Goal: Transaction & Acquisition: Purchase product/service

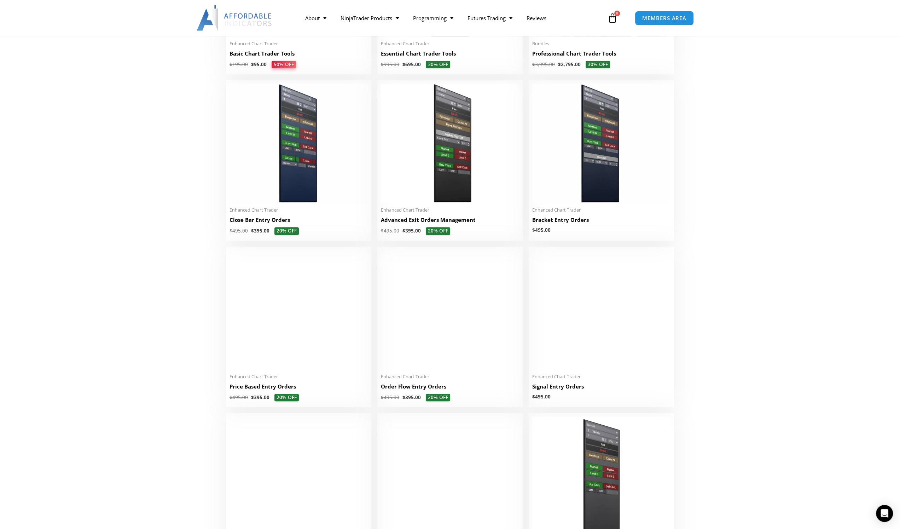
scroll to position [424, 0]
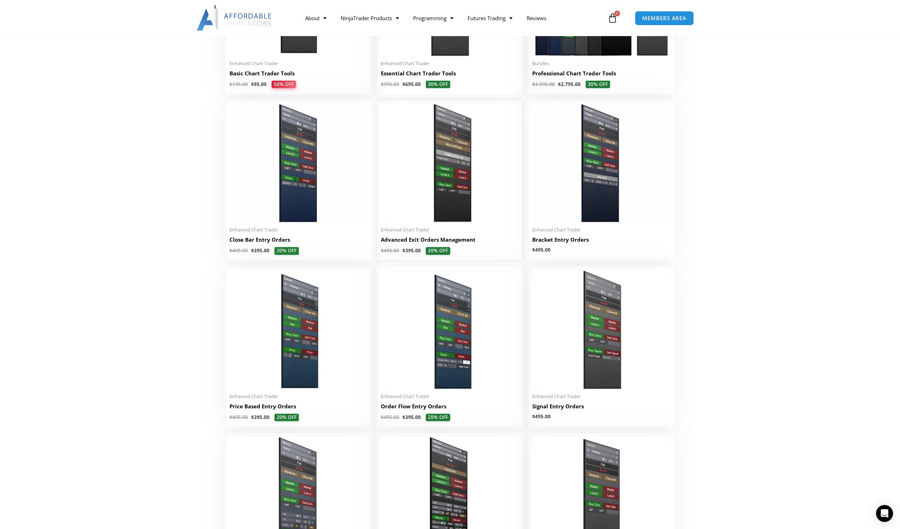
click at [454, 183] on img at bounding box center [450, 163] width 138 height 119
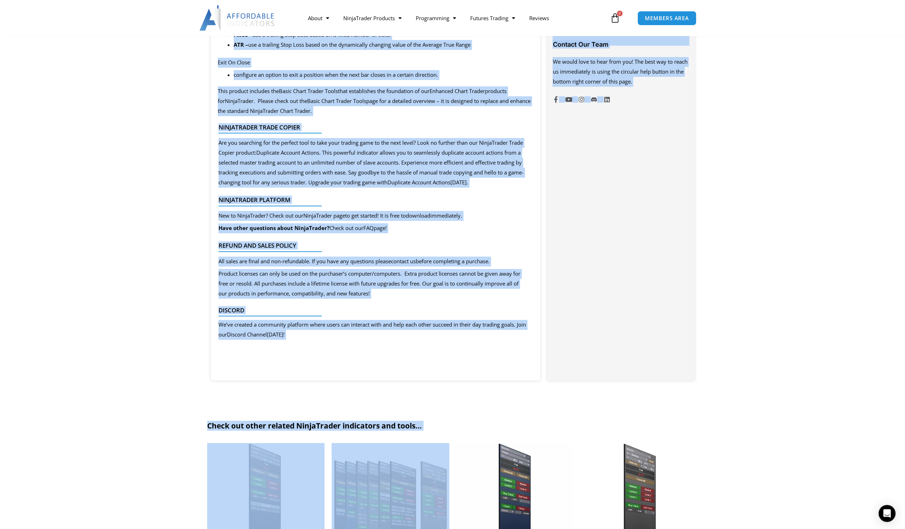
scroll to position [616, 0]
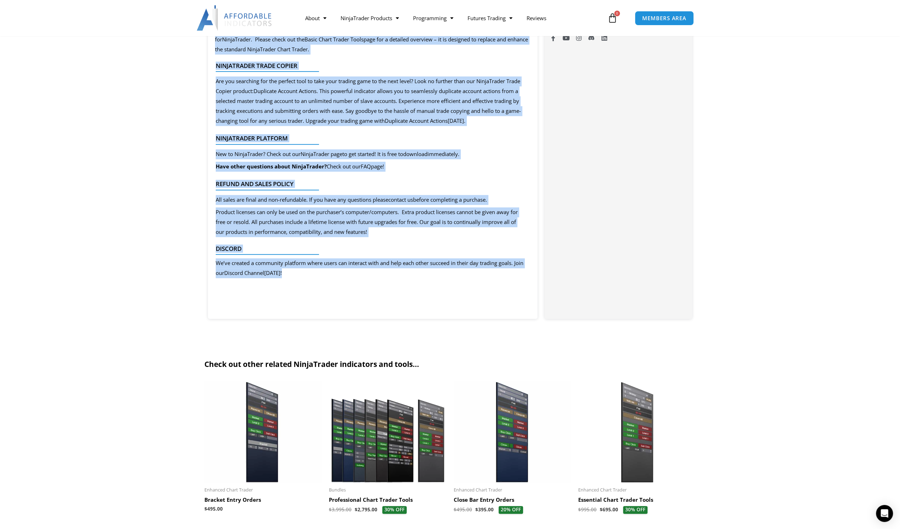
drag, startPoint x: 215, startPoint y: 176, endPoint x: 330, endPoint y: 280, distance: 155.4
click at [330, 280] on div "This product includes the Basic Chart Trader Tools that establishes the foundat…" at bounding box center [373, 2] width 330 height 554
copy div "This product includes the Basic Chart Trader Tools that establishes the foundat…"
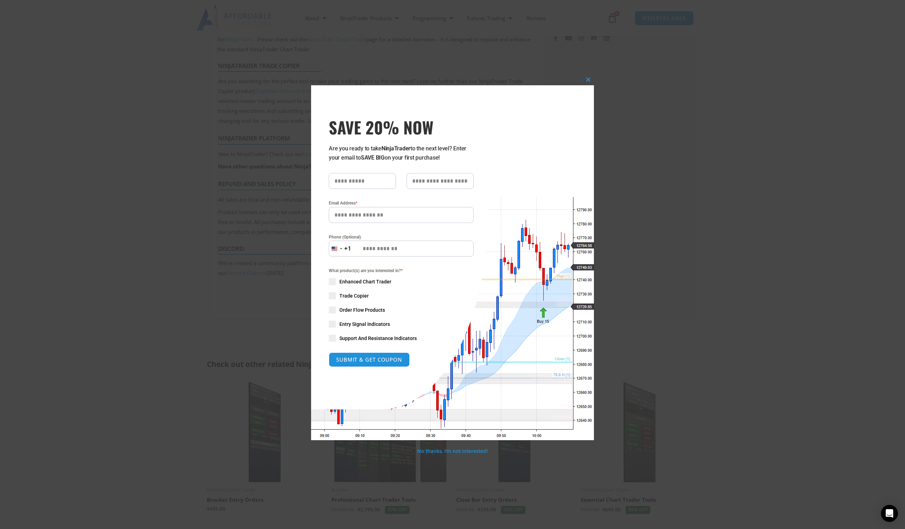
click at [365, 179] on input "text" at bounding box center [362, 181] width 67 height 16
type input "**********"
type input "****"
type input "**********"
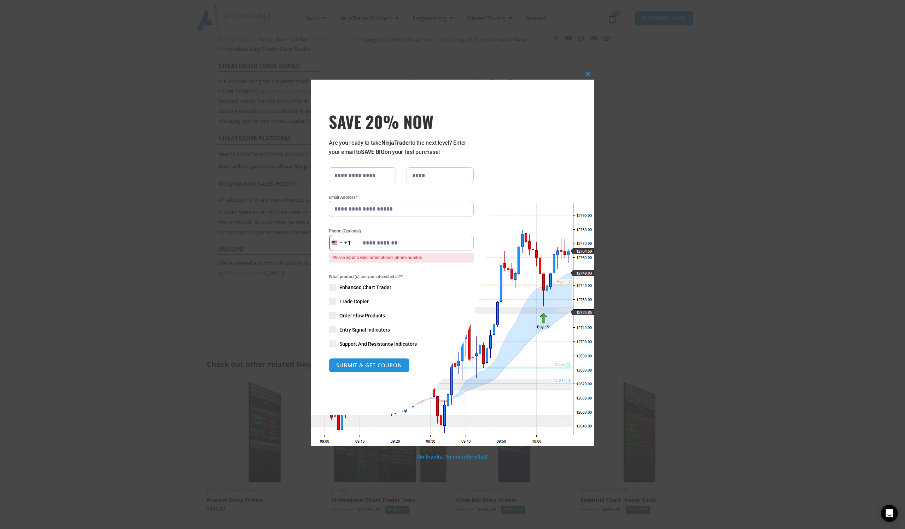
click at [347, 245] on div "+1" at bounding box center [347, 242] width 7 height 9
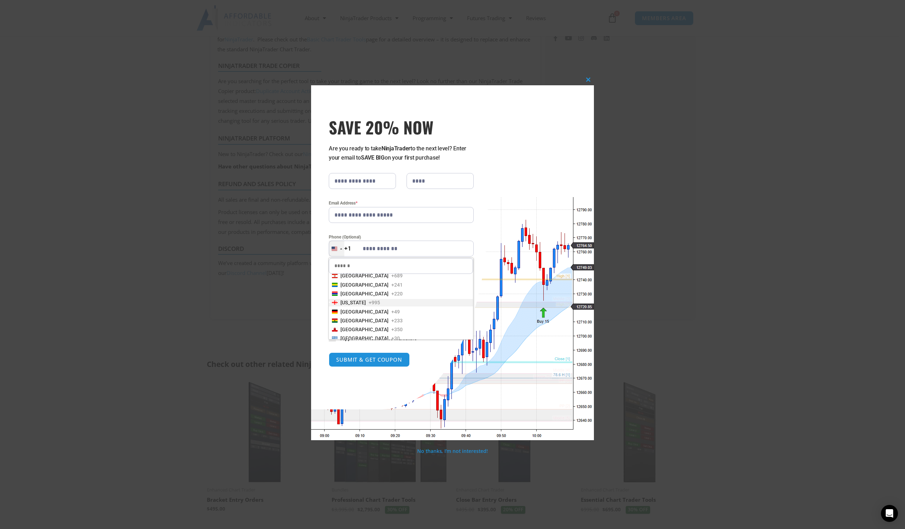
scroll to position [707, 0]
click at [391, 304] on span "+49" at bounding box center [395, 303] width 8 height 7
click at [331, 281] on span at bounding box center [332, 281] width 7 height 7
click at [384, 358] on button "SUBMIT & GET COUPON" at bounding box center [369, 359] width 85 height 15
type input "**********"
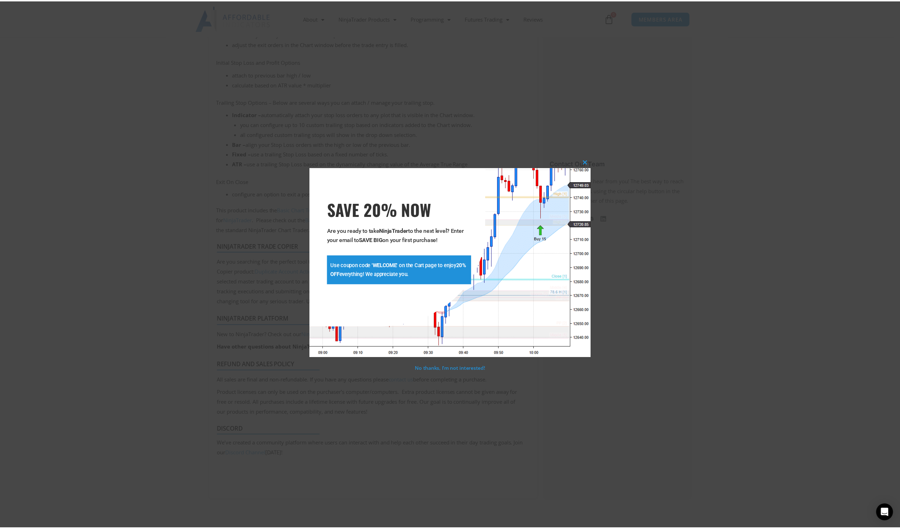
scroll to position [434, 0]
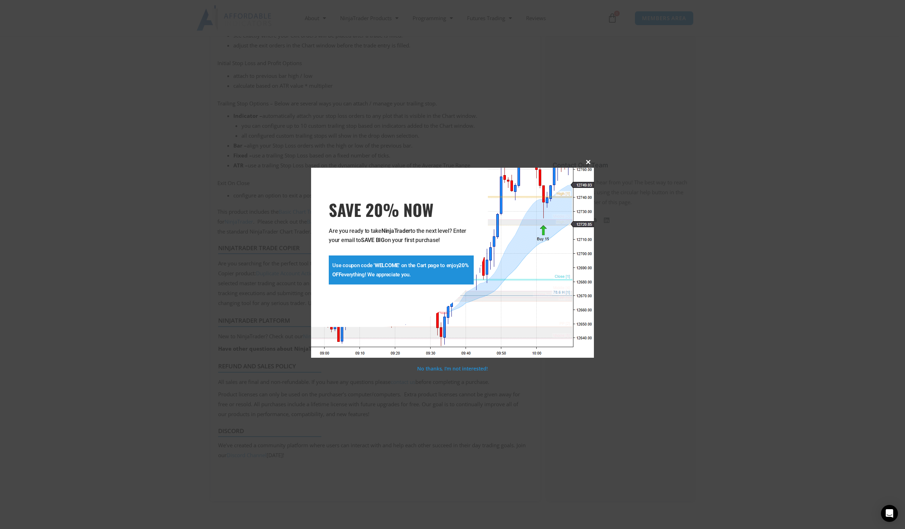
click at [591, 161] on span at bounding box center [588, 162] width 11 height 4
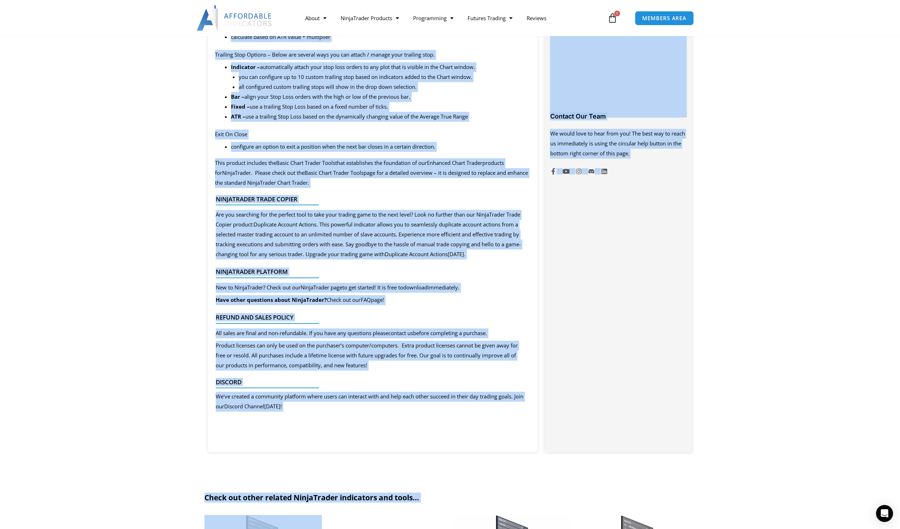
scroll to position [486, 0]
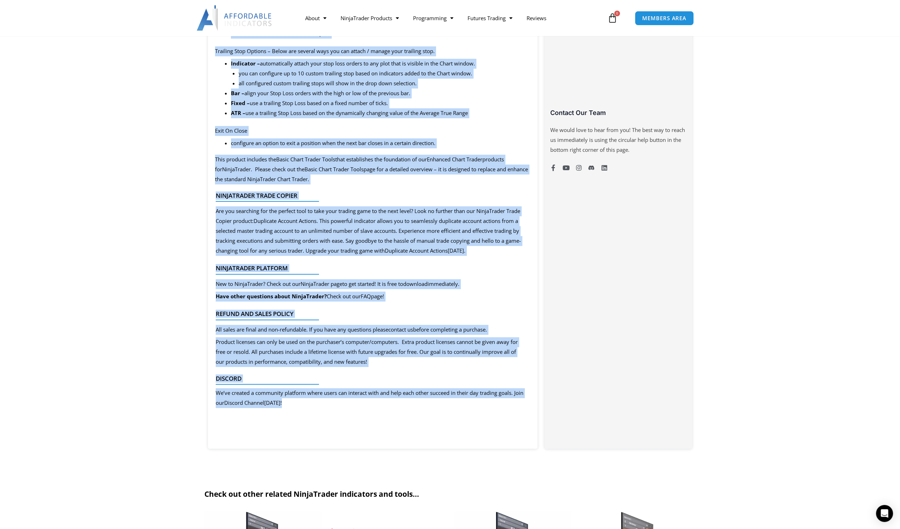
drag, startPoint x: 216, startPoint y: 97, endPoint x: 334, endPoint y: 416, distance: 340.4
click at [334, 416] on div "Description This product includes the Basic Chart Trader Tools that establishes…" at bounding box center [373, 139] width 330 height 583
copy div "This product includes the Basic Chart Trader Tools that establishes the foundat…"
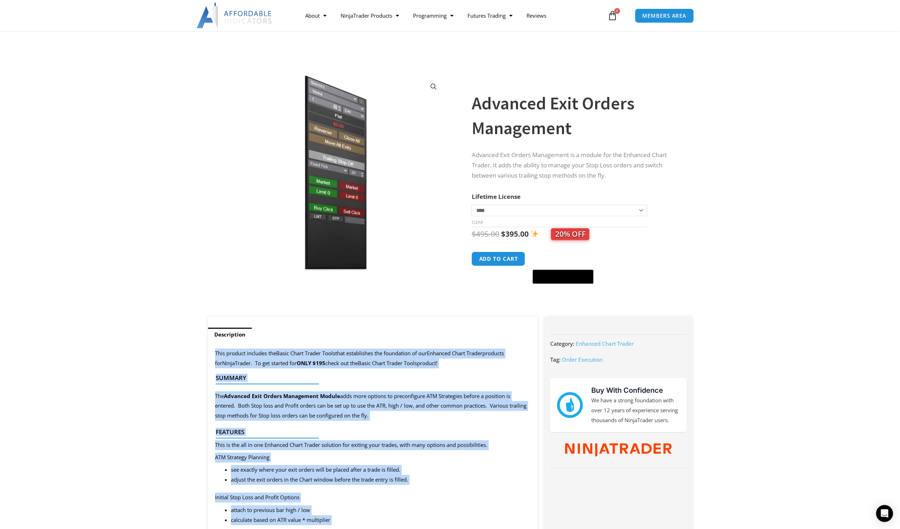
scroll to position [0, 0]
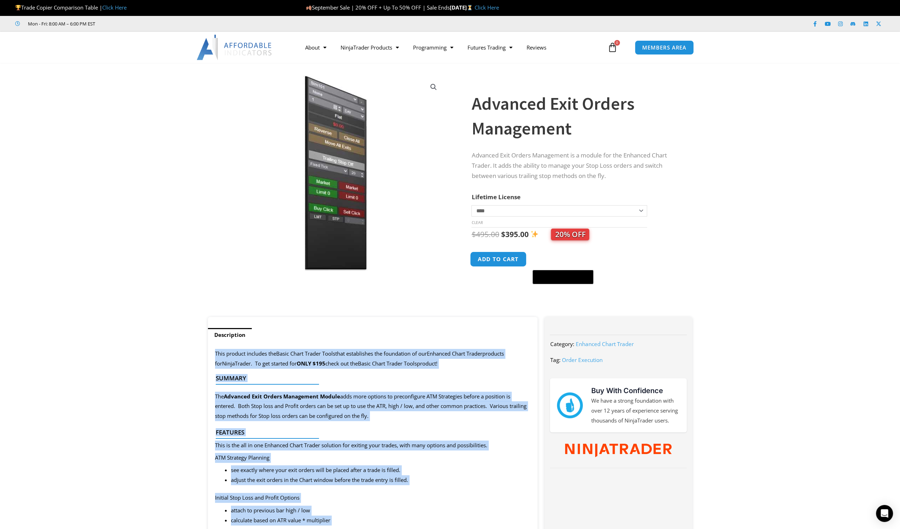
click at [512, 258] on button "Add to cart" at bounding box center [498, 258] width 57 height 15
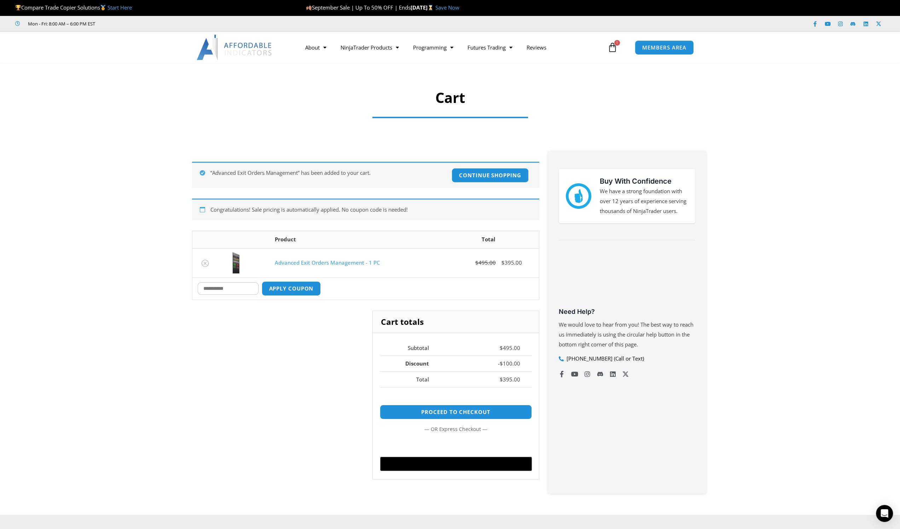
click at [216, 290] on input "Coupon:" at bounding box center [228, 288] width 61 height 12
type input "*******"
click at [302, 291] on button "Apply coupon" at bounding box center [291, 288] width 62 height 15
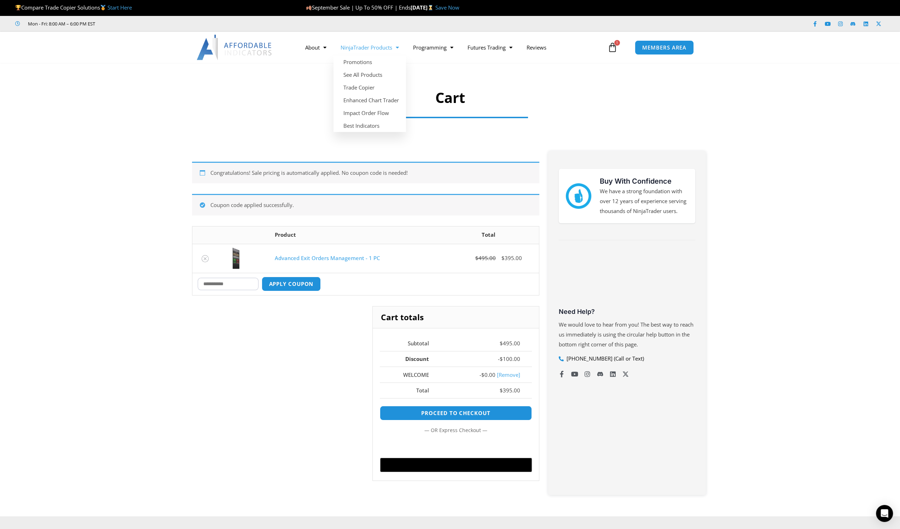
click at [385, 48] on link "NinjaTrader Products" at bounding box center [369, 47] width 72 height 16
click at [316, 45] on link "About" at bounding box center [315, 47] width 35 height 16
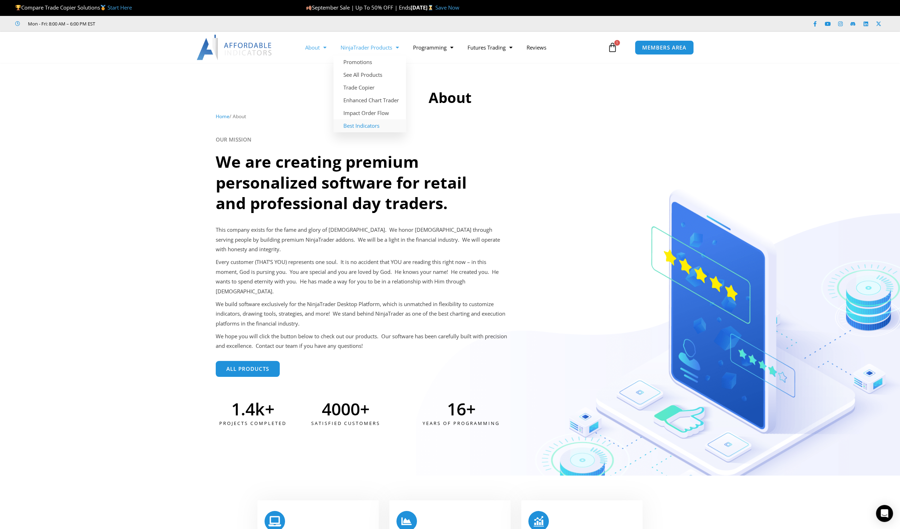
click at [357, 126] on link "Best Indicators" at bounding box center [369, 125] width 72 height 13
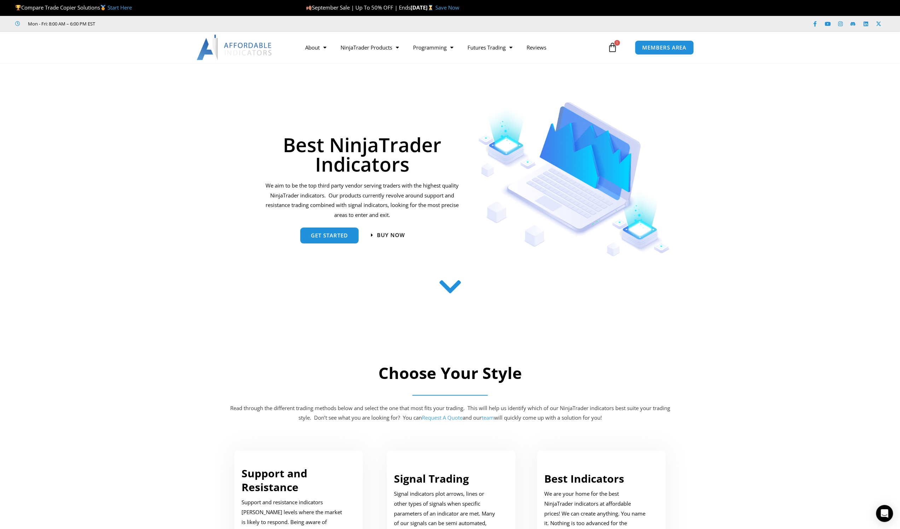
click at [459, 7] on link "Save Now" at bounding box center [447, 7] width 24 height 7
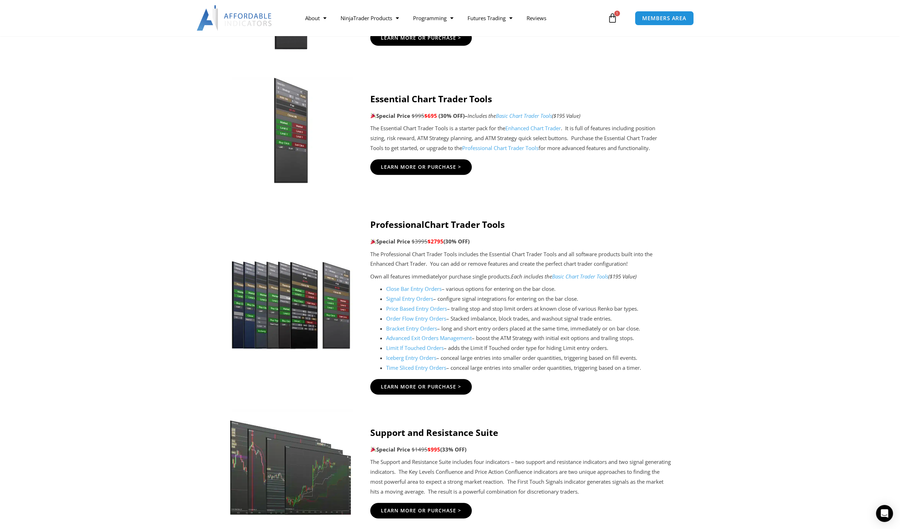
scroll to position [672, 0]
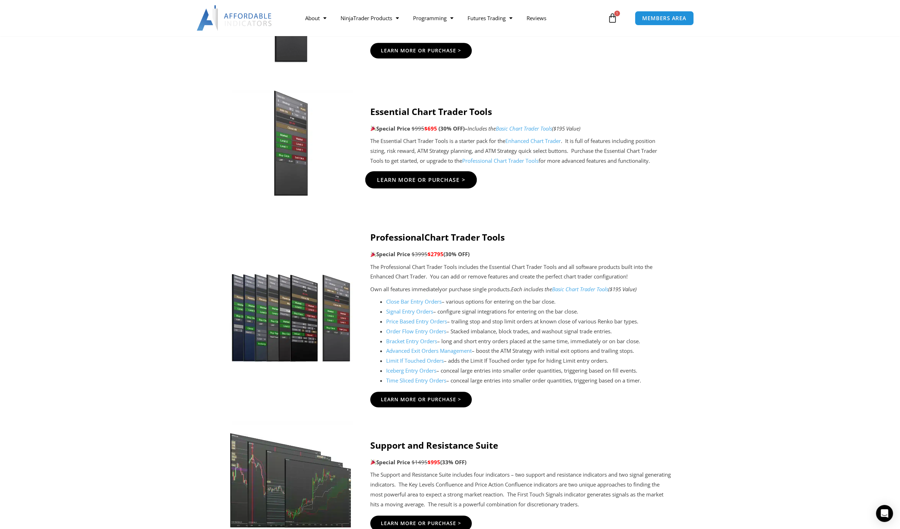
click at [434, 177] on span "Learn More Or Purchase >" at bounding box center [421, 179] width 88 height 5
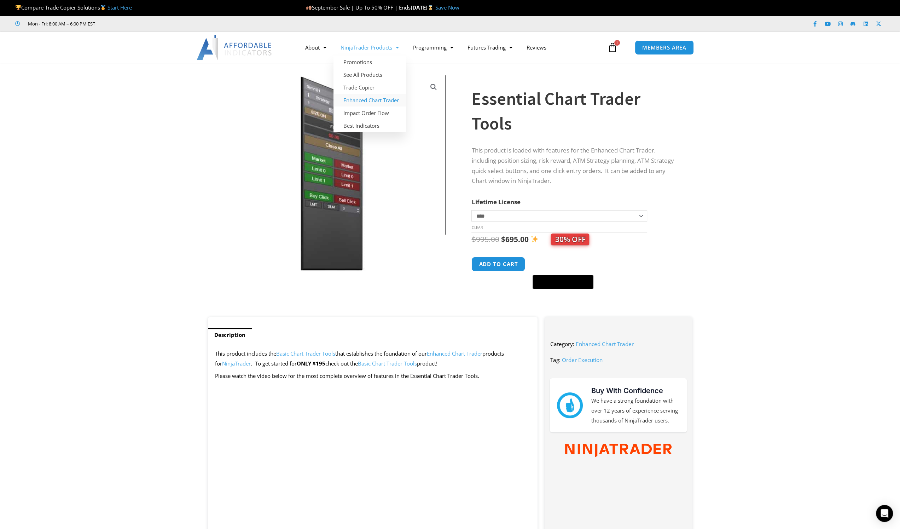
click at [365, 101] on link "Enhanced Chart Trader" at bounding box center [369, 100] width 72 height 13
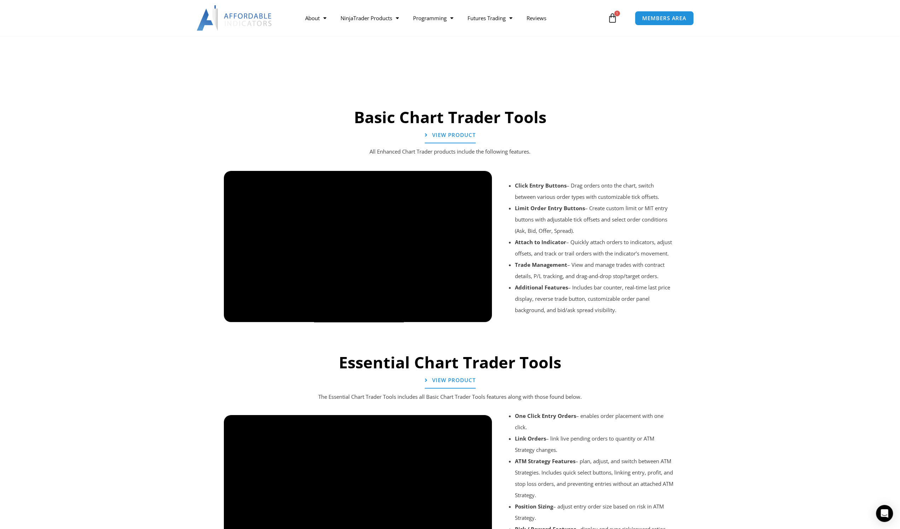
scroll to position [460, 0]
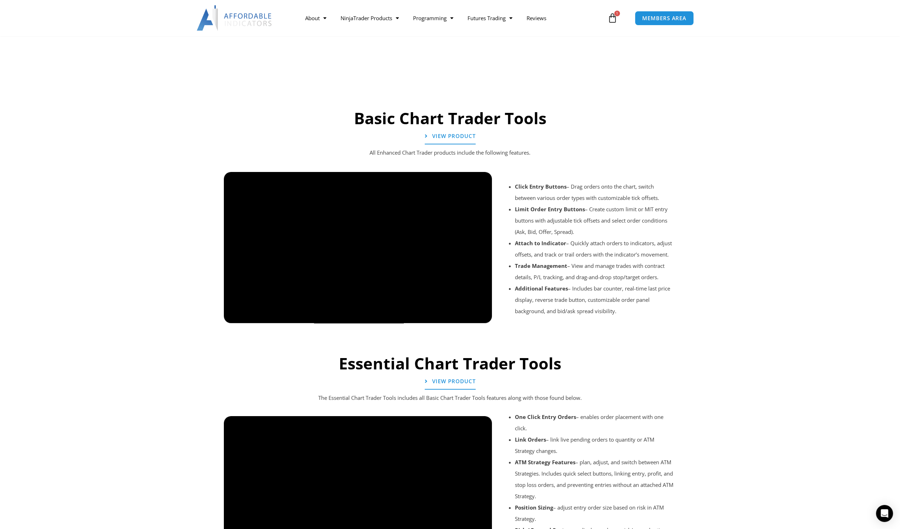
click at [478, 317] on div at bounding box center [450, 333] width 460 height 34
click at [479, 316] on div at bounding box center [450, 333] width 460 height 34
click at [480, 316] on div at bounding box center [450, 333] width 460 height 34
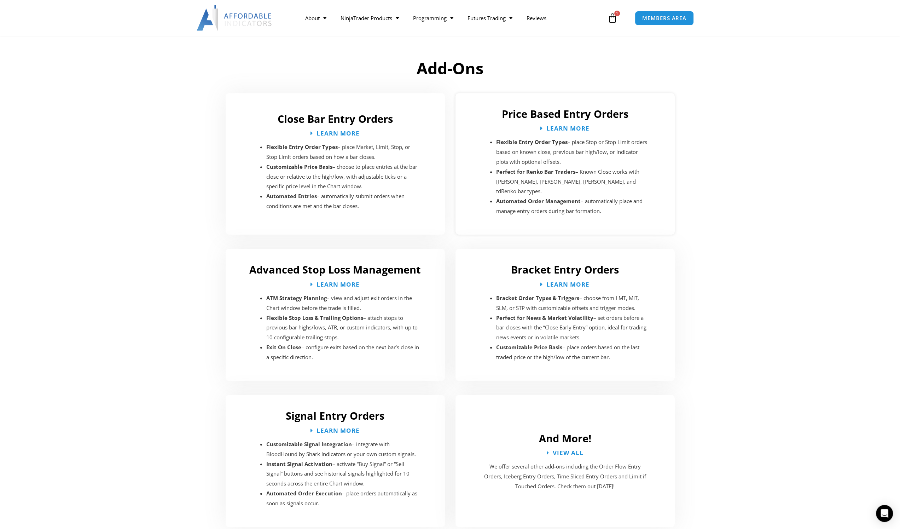
scroll to position [1025, 0]
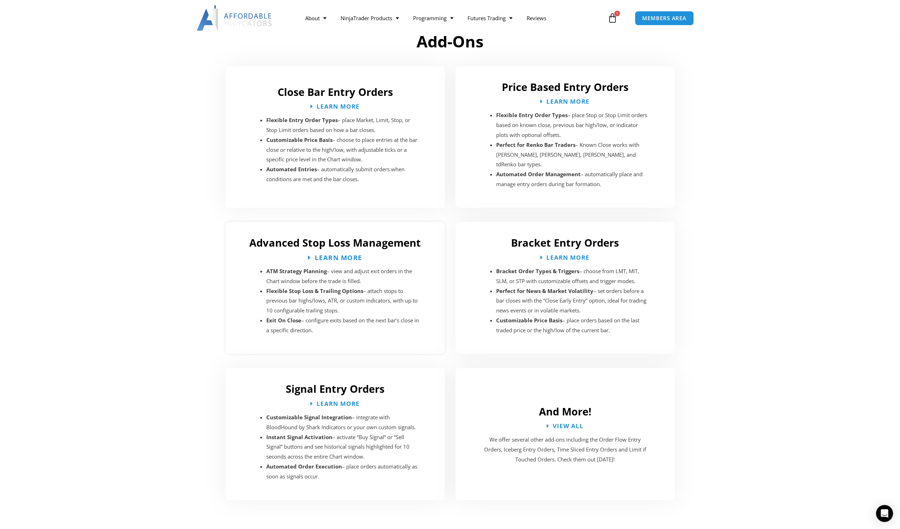
click at [354, 254] on span "Learn More" at bounding box center [338, 257] width 47 height 7
